Goal: Task Accomplishment & Management: Complete application form

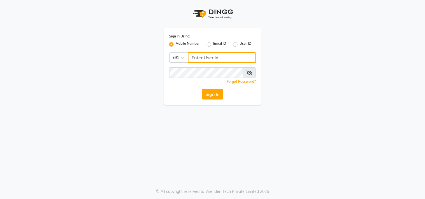
type input "9209992788"
click at [206, 97] on button "Sign In" at bounding box center [212, 94] width 21 height 11
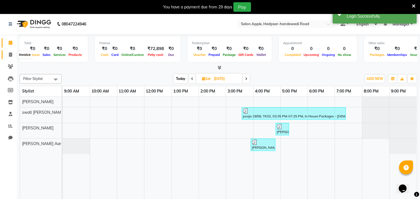
click at [12, 55] on icon at bounding box center [10, 55] width 3 height 4
select select "7195"
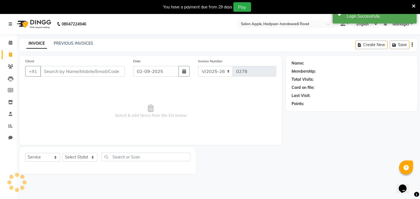
select select "product"
select select "62815"
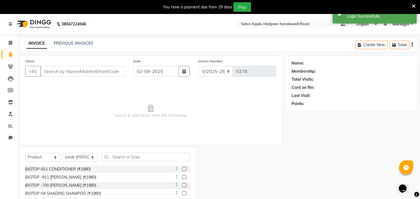
click at [47, 71] on input "Client" at bounding box center [82, 71] width 85 height 11
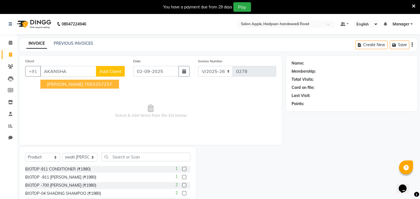
click at [76, 70] on input "AKANSHA" at bounding box center [68, 71] width 56 height 11
type input "A"
click at [74, 83] on span "8305" at bounding box center [75, 84] width 11 height 6
type input "8305882627"
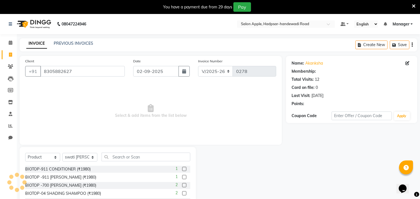
select select "1: Object"
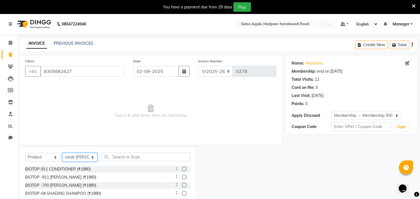
click at [91, 156] on select "Select Stylist [PERSON_NAME] Manager radha [PERSON_NAME] [PERSON_NAME] swati [P…" at bounding box center [79, 157] width 35 height 9
select select "66160"
click at [62, 153] on select "Select Stylist [PERSON_NAME] Manager radha [PERSON_NAME] [PERSON_NAME] swati [P…" at bounding box center [79, 157] width 35 height 9
click at [55, 158] on select "Select Service Product Membership Package Voucher Prepaid Gift Card" at bounding box center [42, 157] width 35 height 9
select select "service"
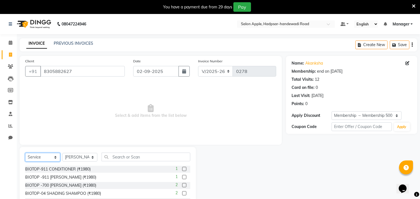
click at [25, 153] on select "Select Service Product Membership Package Voucher Prepaid Gift Card" at bounding box center [42, 157] width 35 height 9
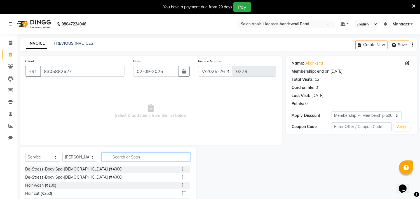
click at [124, 156] on input "text" at bounding box center [146, 157] width 89 height 9
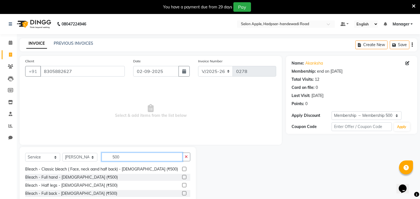
scroll to position [124, 0]
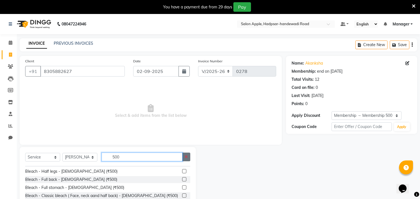
type input "500"
click at [187, 160] on button "button" at bounding box center [186, 157] width 8 height 9
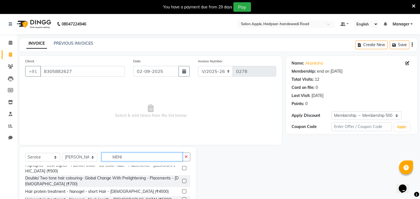
scroll to position [0, 0]
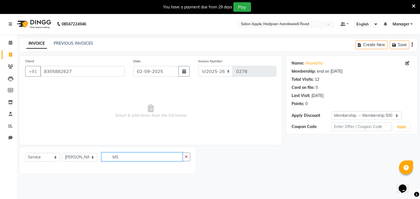
type input "M"
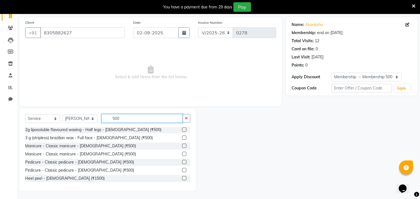
scroll to position [249, 0]
type input "500"
click at [182, 154] on label at bounding box center [184, 155] width 4 height 4
click at [182, 154] on input "checkbox" at bounding box center [184, 155] width 4 height 4
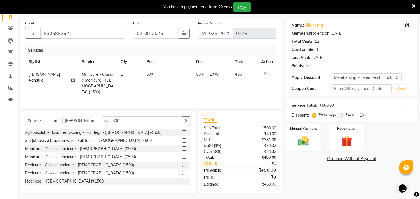
scroll to position [39, 0]
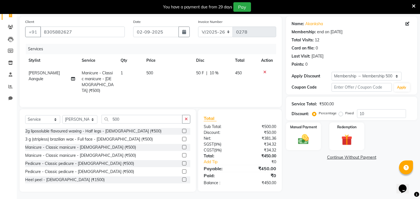
click at [182, 153] on label at bounding box center [184, 155] width 4 height 4
click at [182, 154] on input "checkbox" at bounding box center [184, 156] width 4 height 4
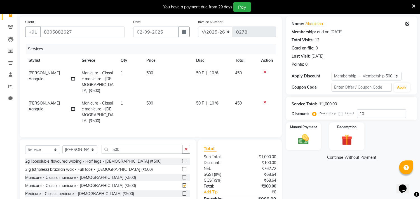
checkbox input "false"
click at [265, 69] on td at bounding box center [267, 82] width 18 height 30
click at [265, 73] on icon at bounding box center [264, 72] width 3 height 4
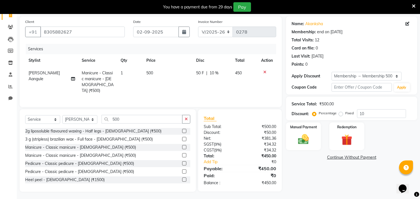
click at [182, 162] on label at bounding box center [184, 164] width 4 height 4
click at [182, 162] on input "checkbox" at bounding box center [184, 164] width 4 height 4
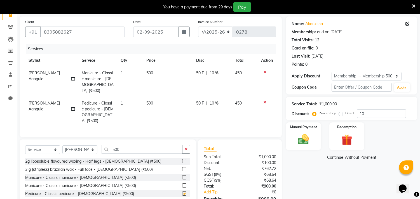
checkbox input "false"
click at [264, 71] on icon at bounding box center [264, 72] width 3 height 4
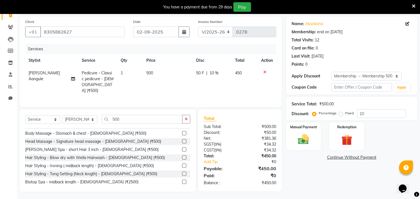
scroll to position [354, 0]
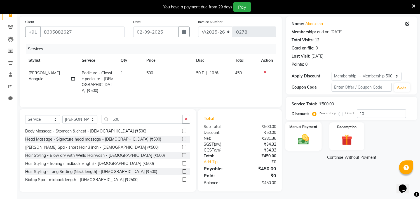
click at [303, 141] on img at bounding box center [304, 139] width 18 height 13
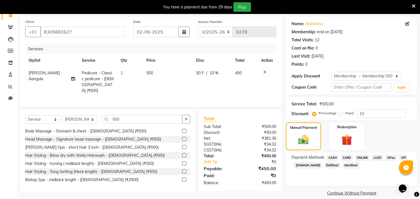
click at [360, 156] on span "ONLINE" at bounding box center [362, 158] width 15 height 6
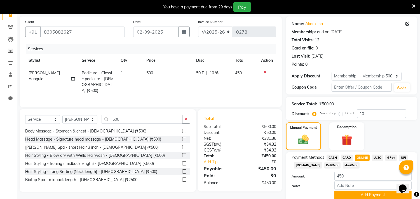
scroll to position [62, 0]
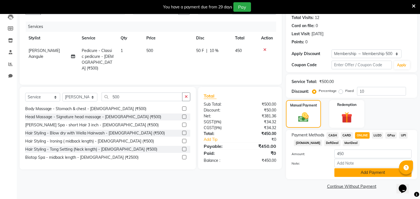
click at [378, 174] on button "Add Payment" at bounding box center [373, 173] width 77 height 9
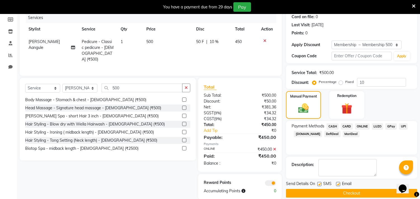
scroll to position [79, 0]
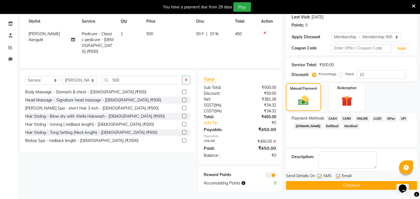
click at [354, 186] on button "Checkout" at bounding box center [351, 185] width 131 height 9
